Goal: Task Accomplishment & Management: Manage account settings

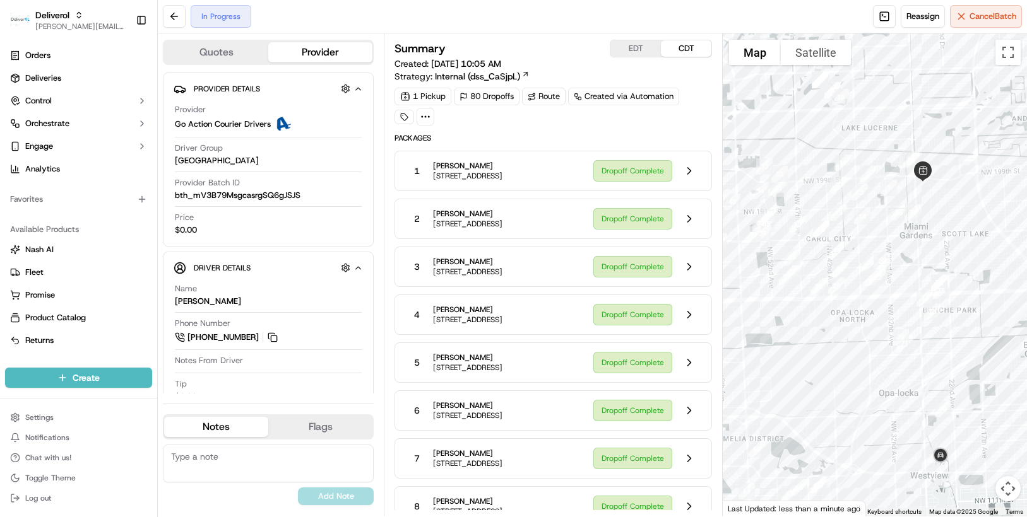
drag, startPoint x: 844, startPoint y: 466, endPoint x: 845, endPoint y: 317, distance: 149.6
click at [845, 317] on div at bounding box center [875, 274] width 304 height 483
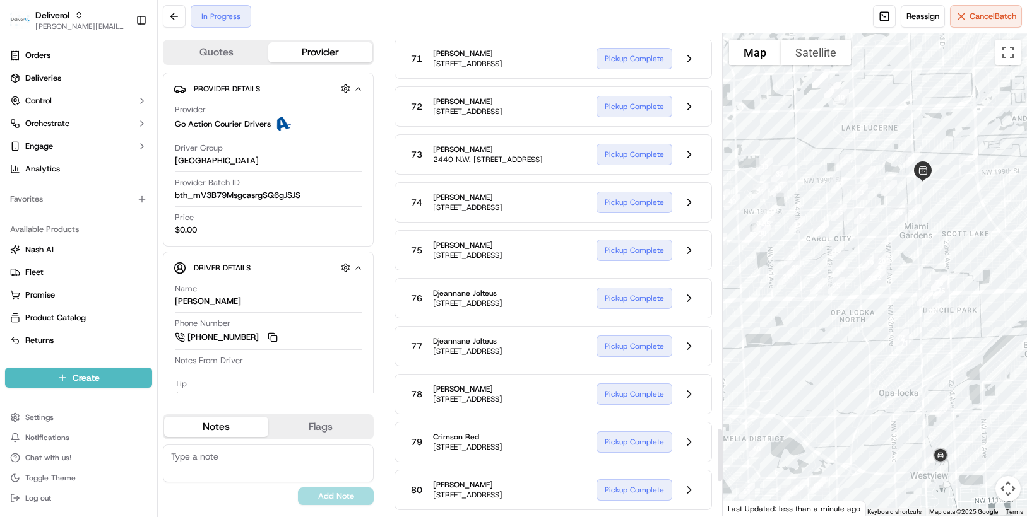
scroll to position [3551, 0]
